Goal: Find specific page/section: Find specific page/section

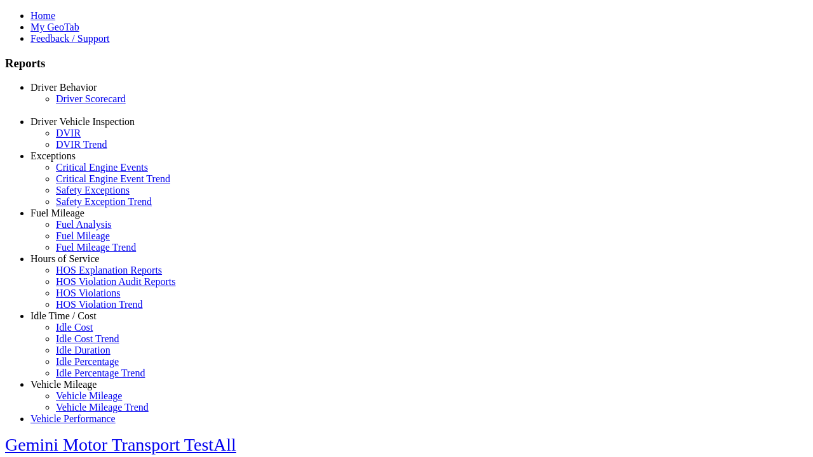
click at [83, 104] on link "Driver Scorecard" at bounding box center [91, 98] width 70 height 11
